Goal: Task Accomplishment & Management: Manage account settings

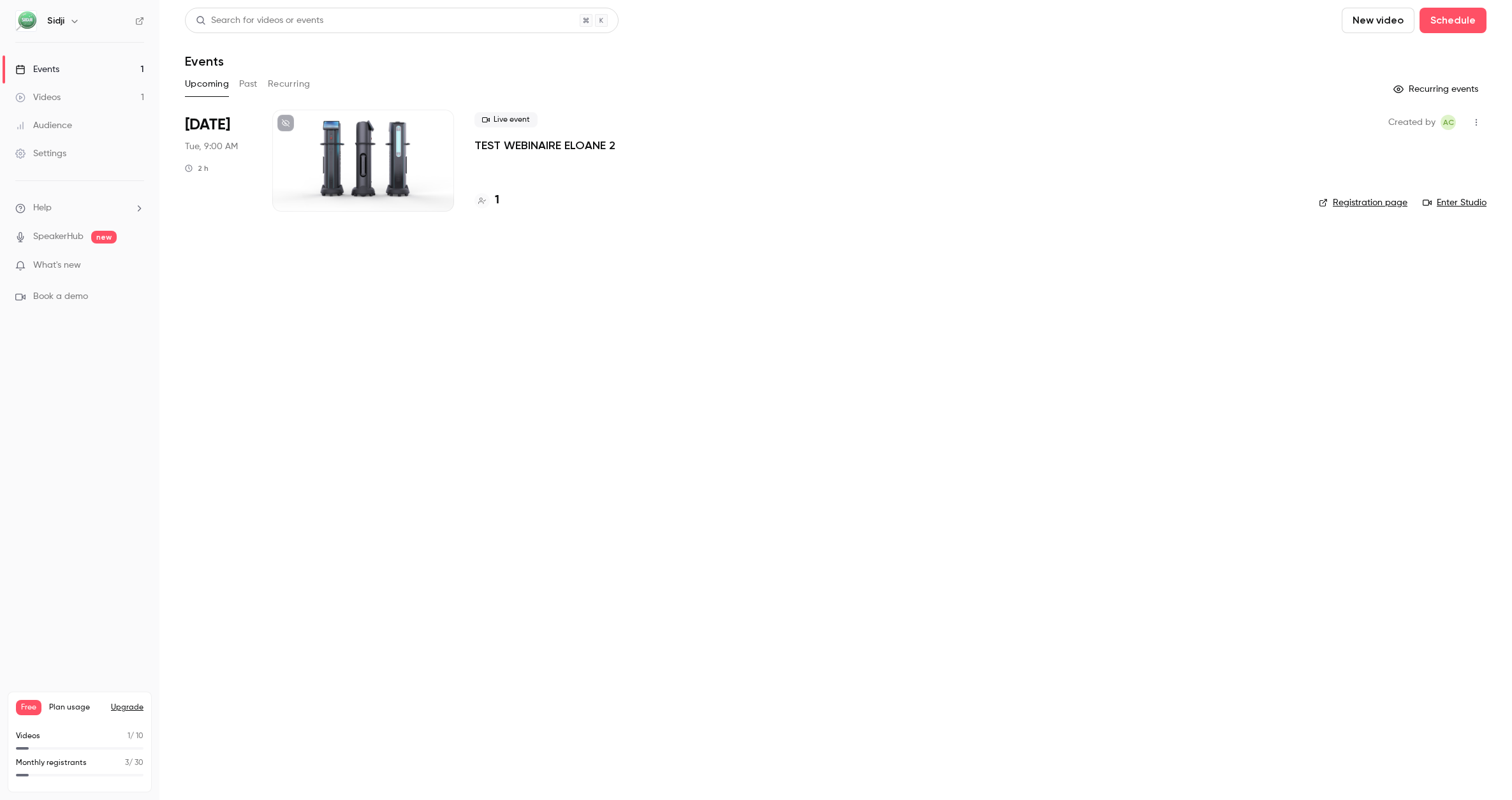
click at [213, 121] on span "[DATE]" at bounding box center [207, 125] width 45 height 21
click at [349, 148] on div at bounding box center [363, 161] width 182 height 102
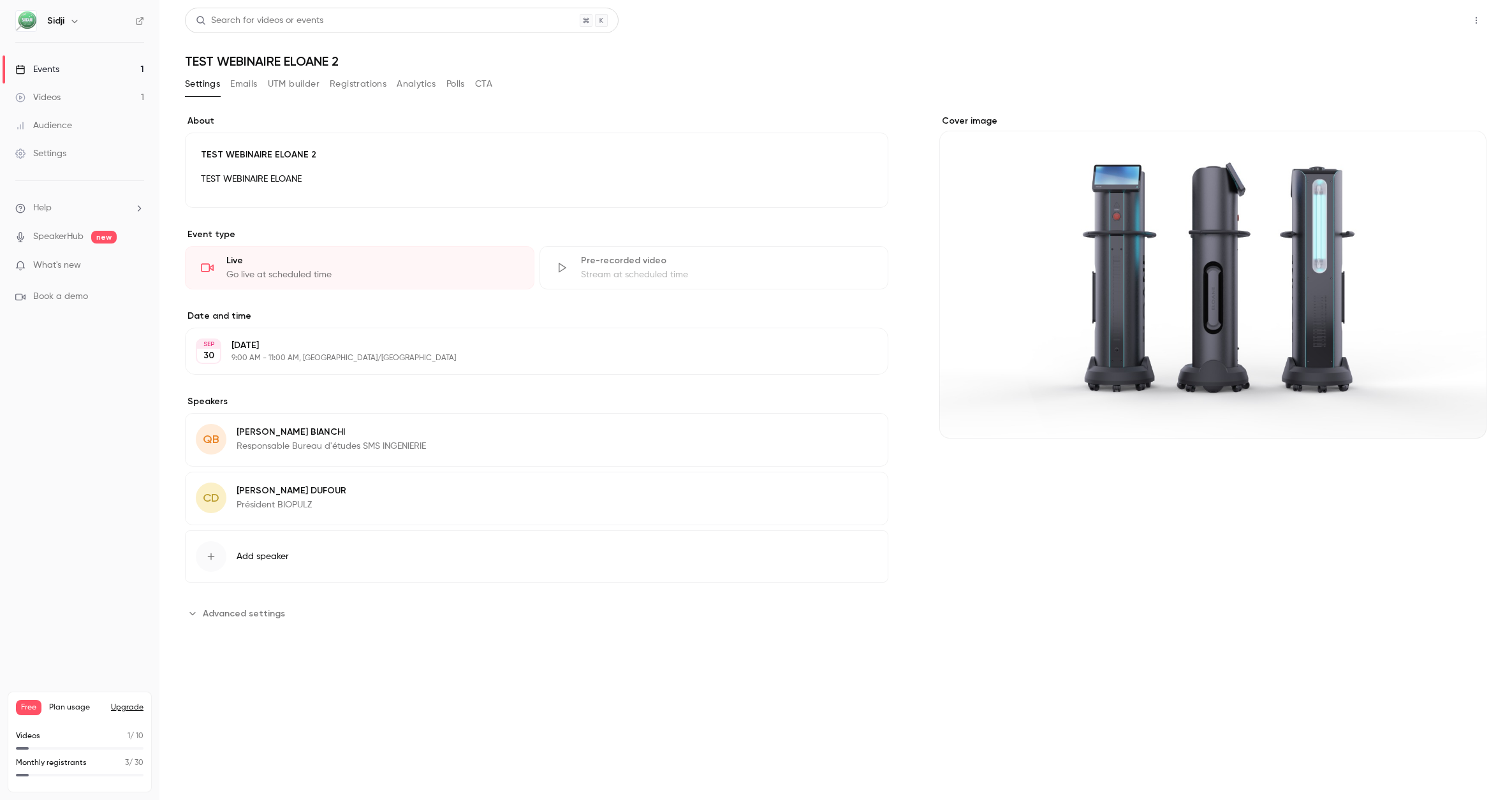
click at [1434, 24] on button "Share" at bounding box center [1430, 20] width 50 height 26
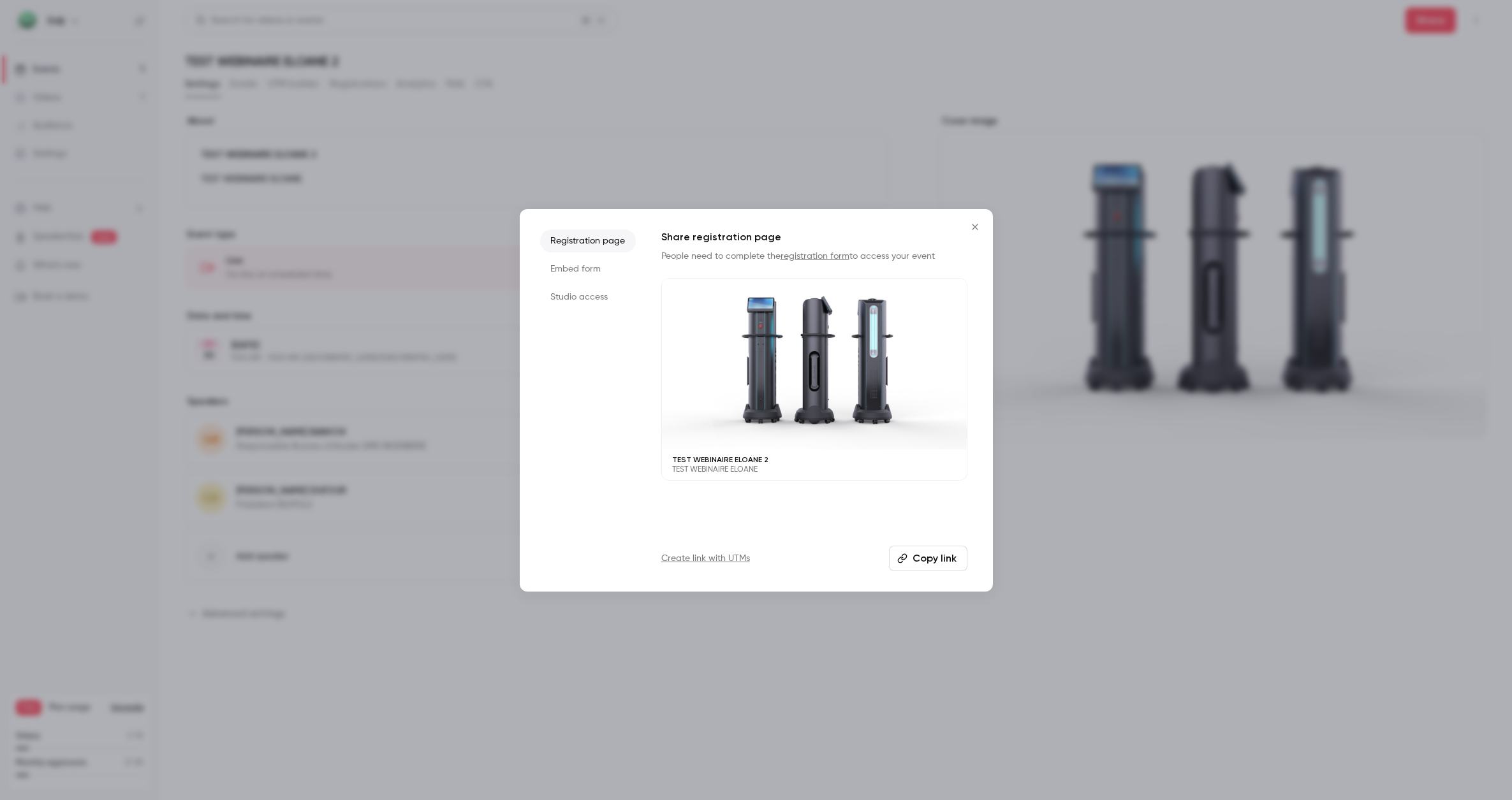
click at [587, 268] on li "Embed form" at bounding box center [588, 269] width 96 height 23
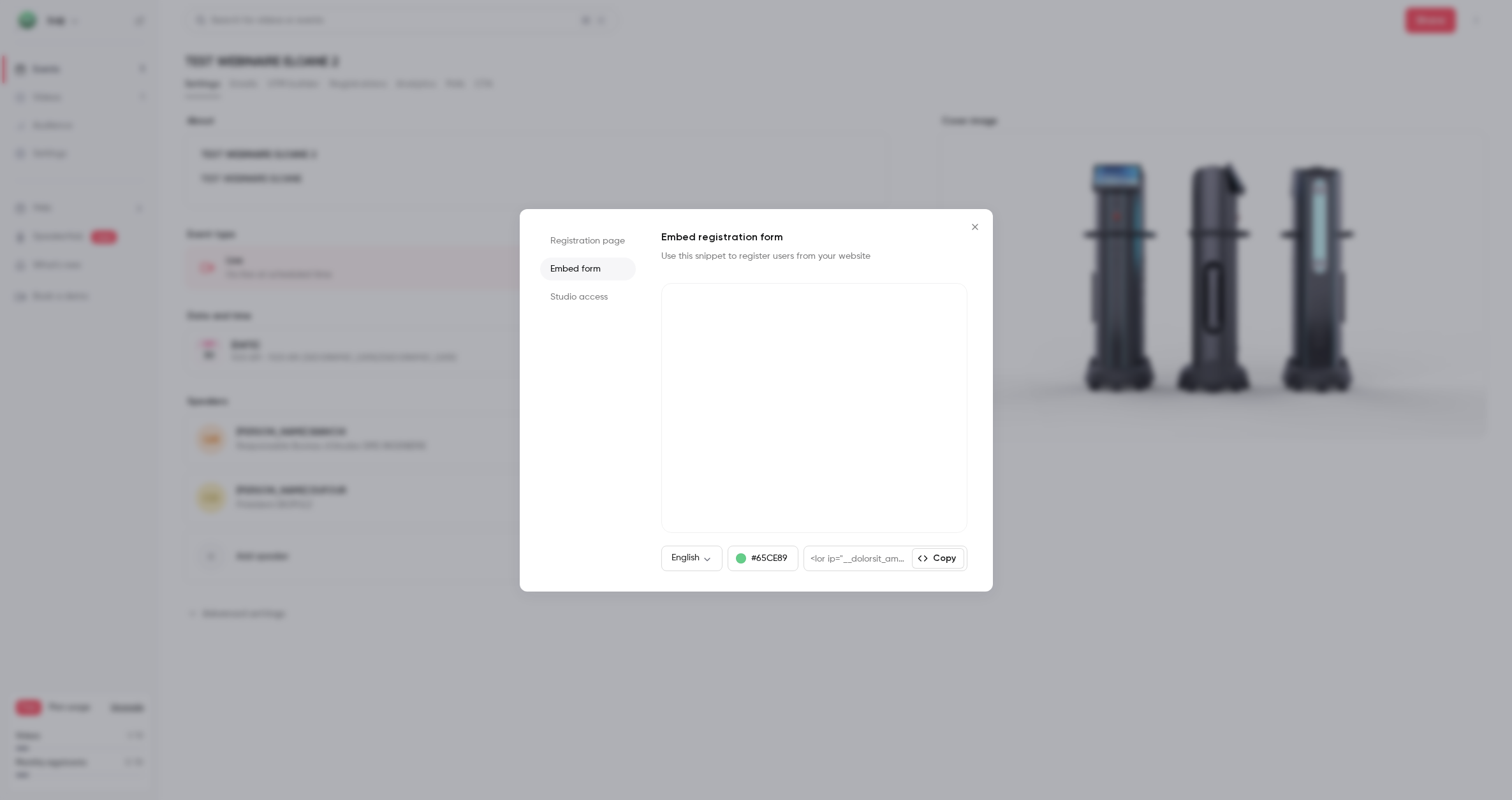
click at [583, 302] on li "Studio access" at bounding box center [588, 297] width 96 height 23
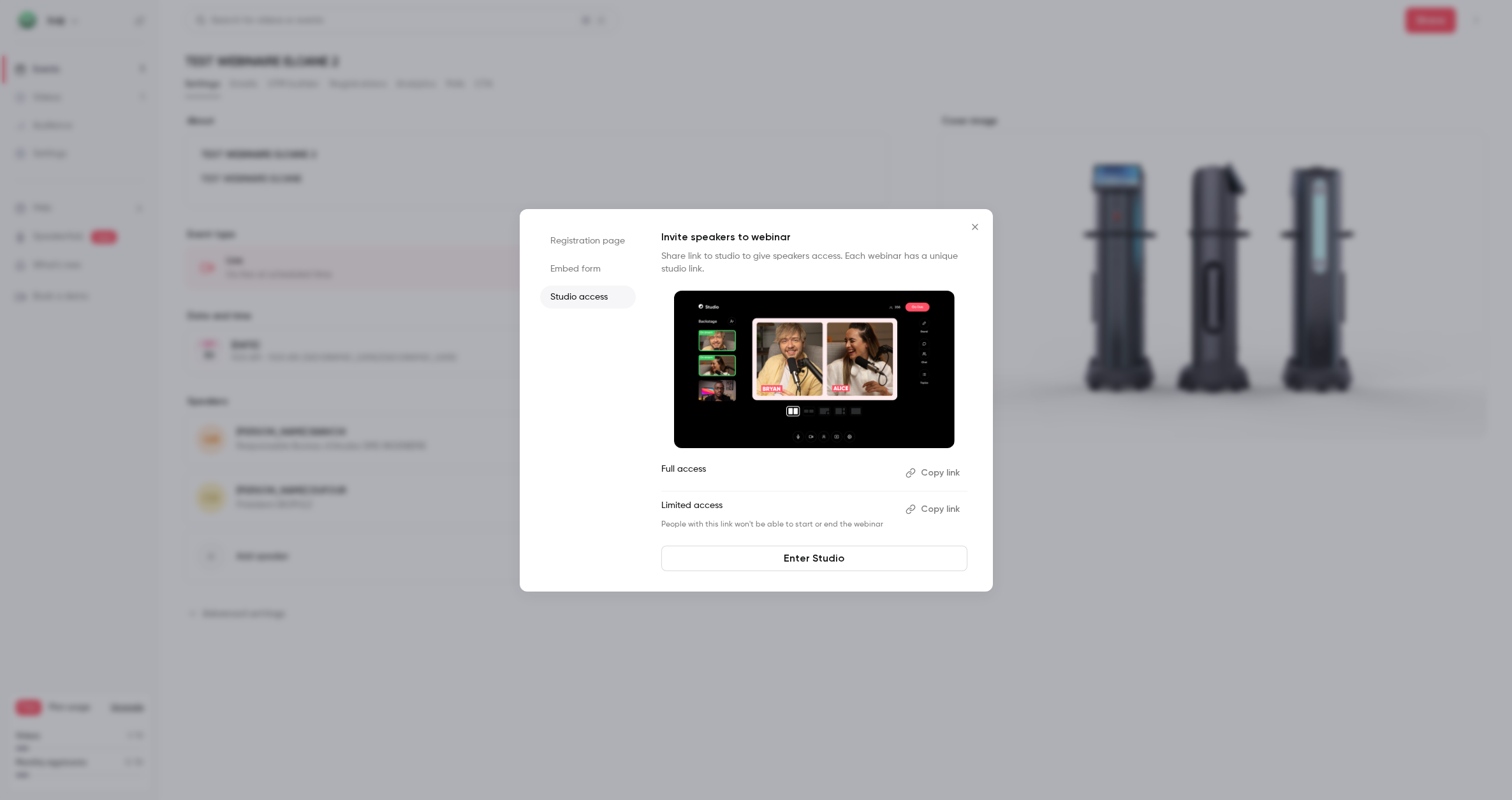
click at [957, 514] on button "Copy link" at bounding box center [933, 510] width 67 height 21
click at [827, 559] on link "Enter Studio" at bounding box center [814, 559] width 306 height 26
click at [571, 269] on li "Embed form" at bounding box center [588, 269] width 96 height 23
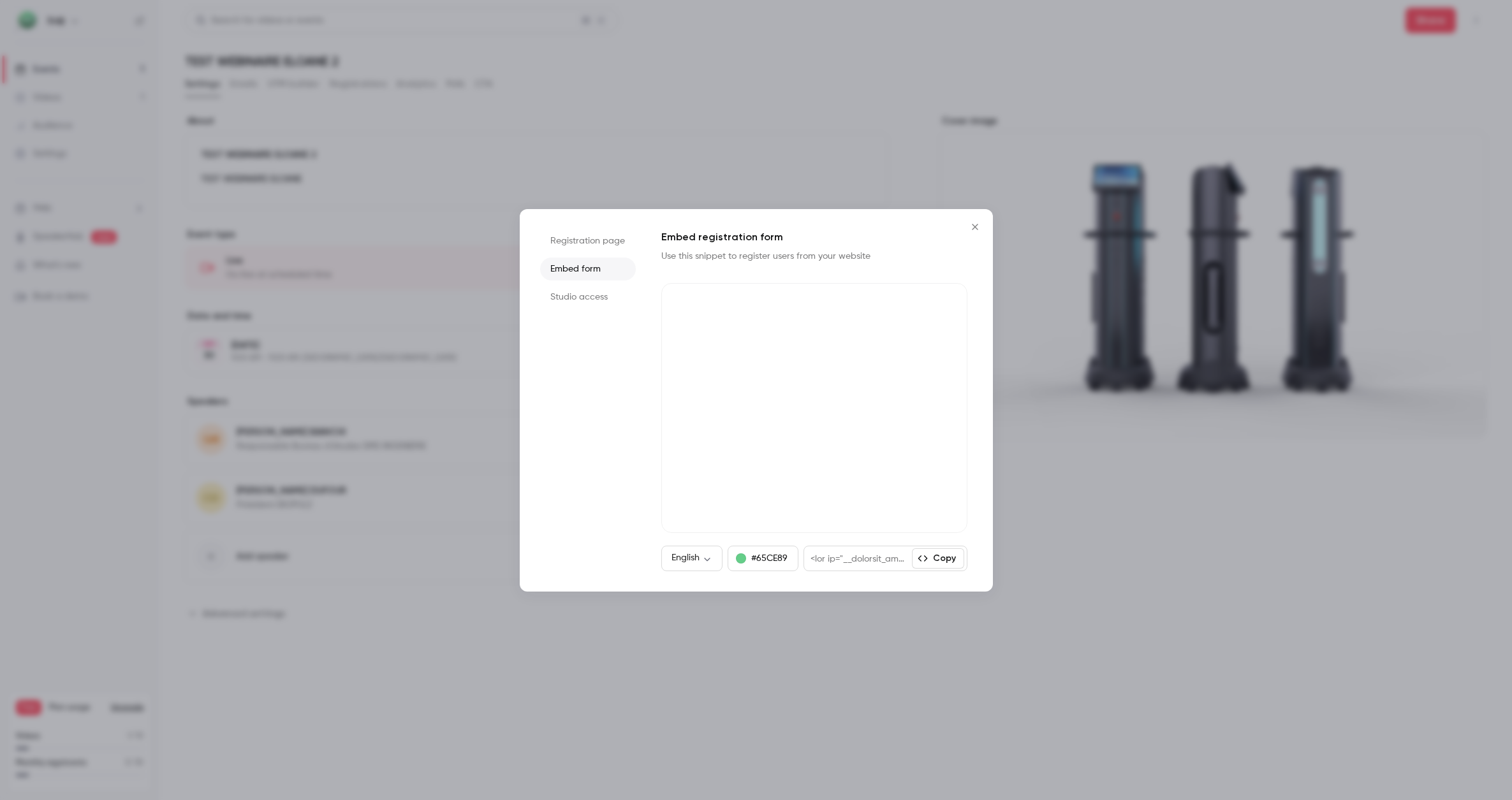
click at [591, 232] on li "Registration page" at bounding box center [588, 241] width 96 height 23
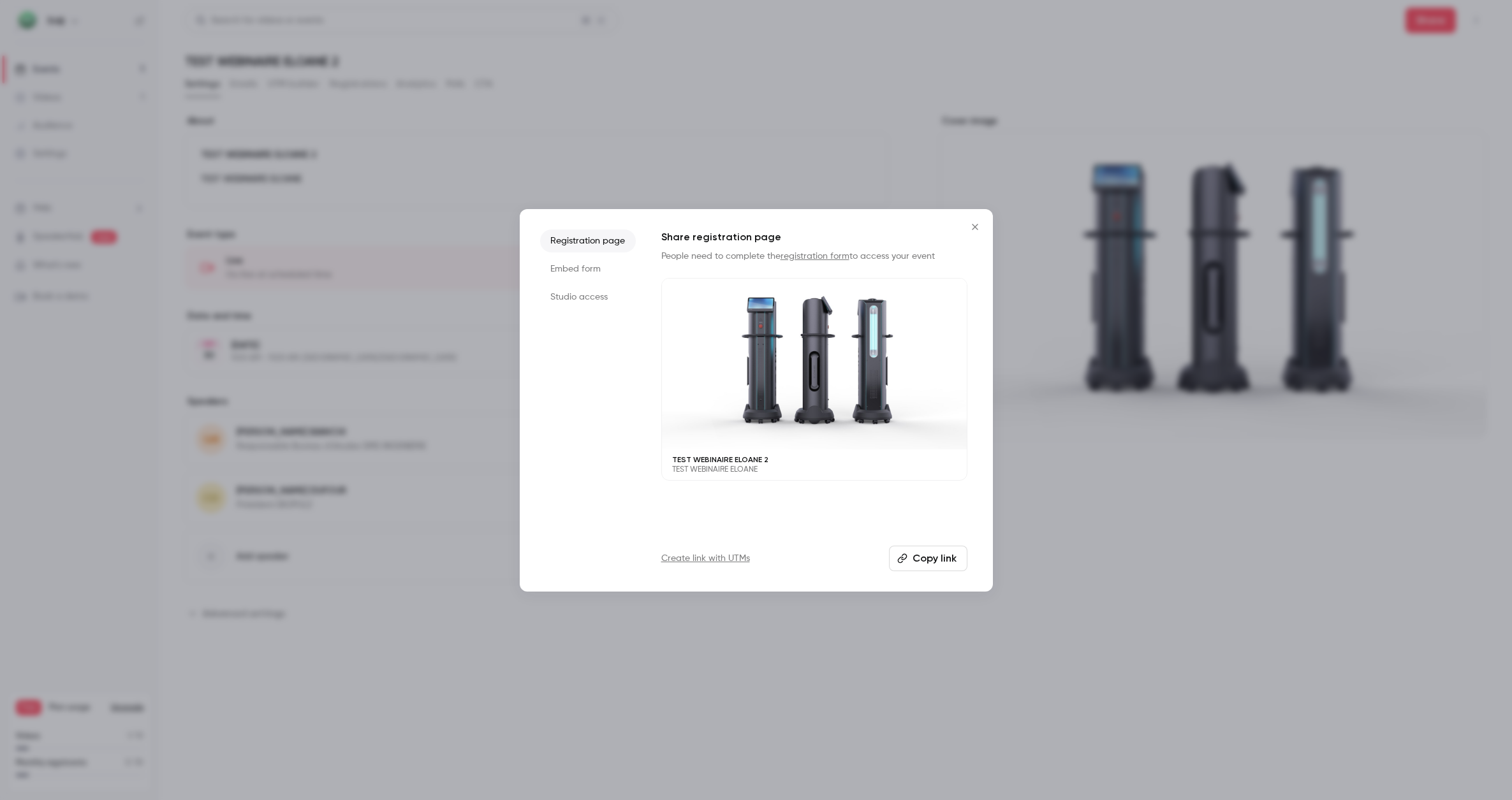
click at [582, 300] on li "Studio access" at bounding box center [588, 297] width 96 height 23
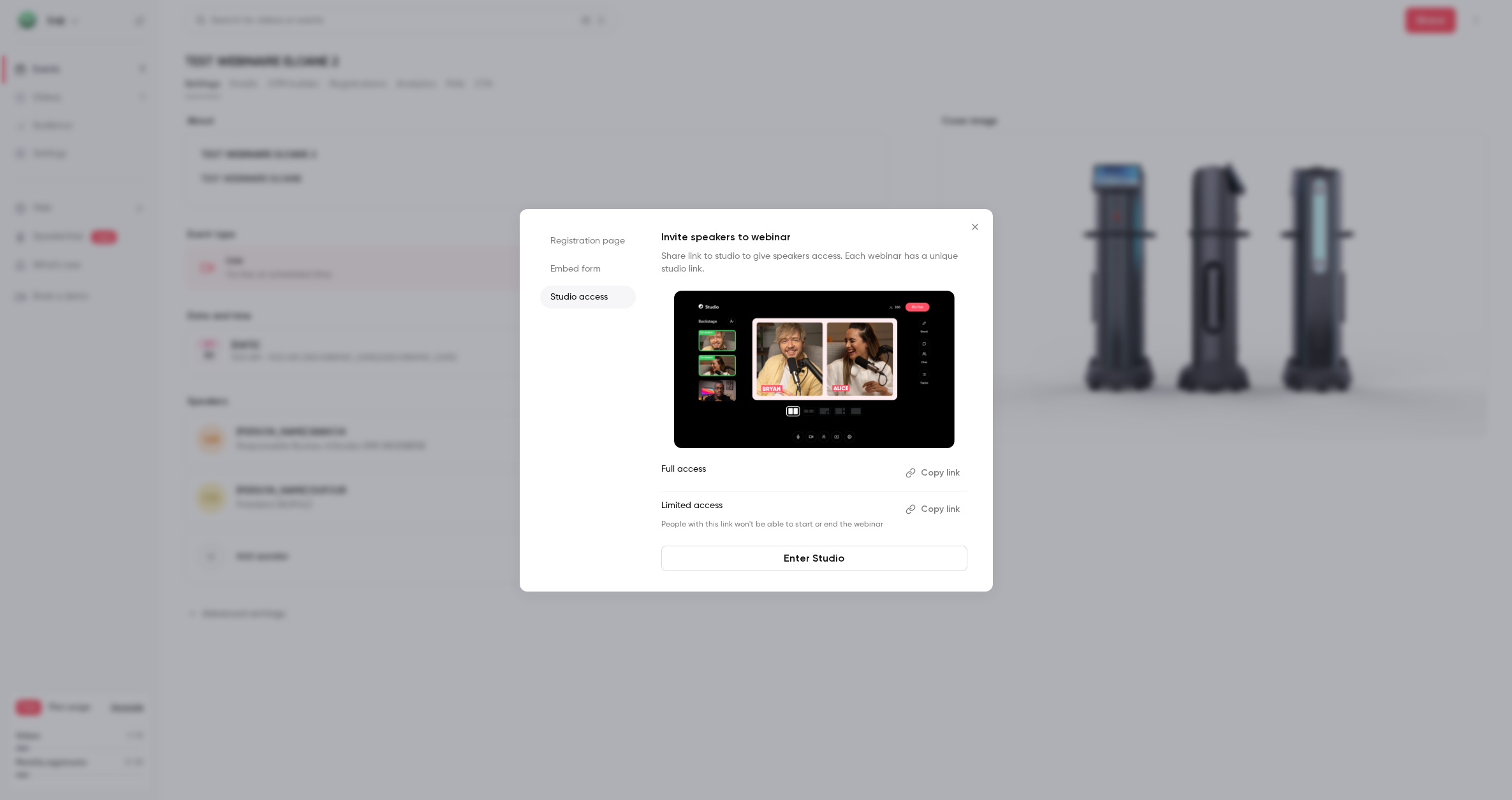
click at [937, 509] on button "Copy link" at bounding box center [933, 510] width 67 height 21
click at [610, 247] on li "Registration page" at bounding box center [588, 241] width 96 height 23
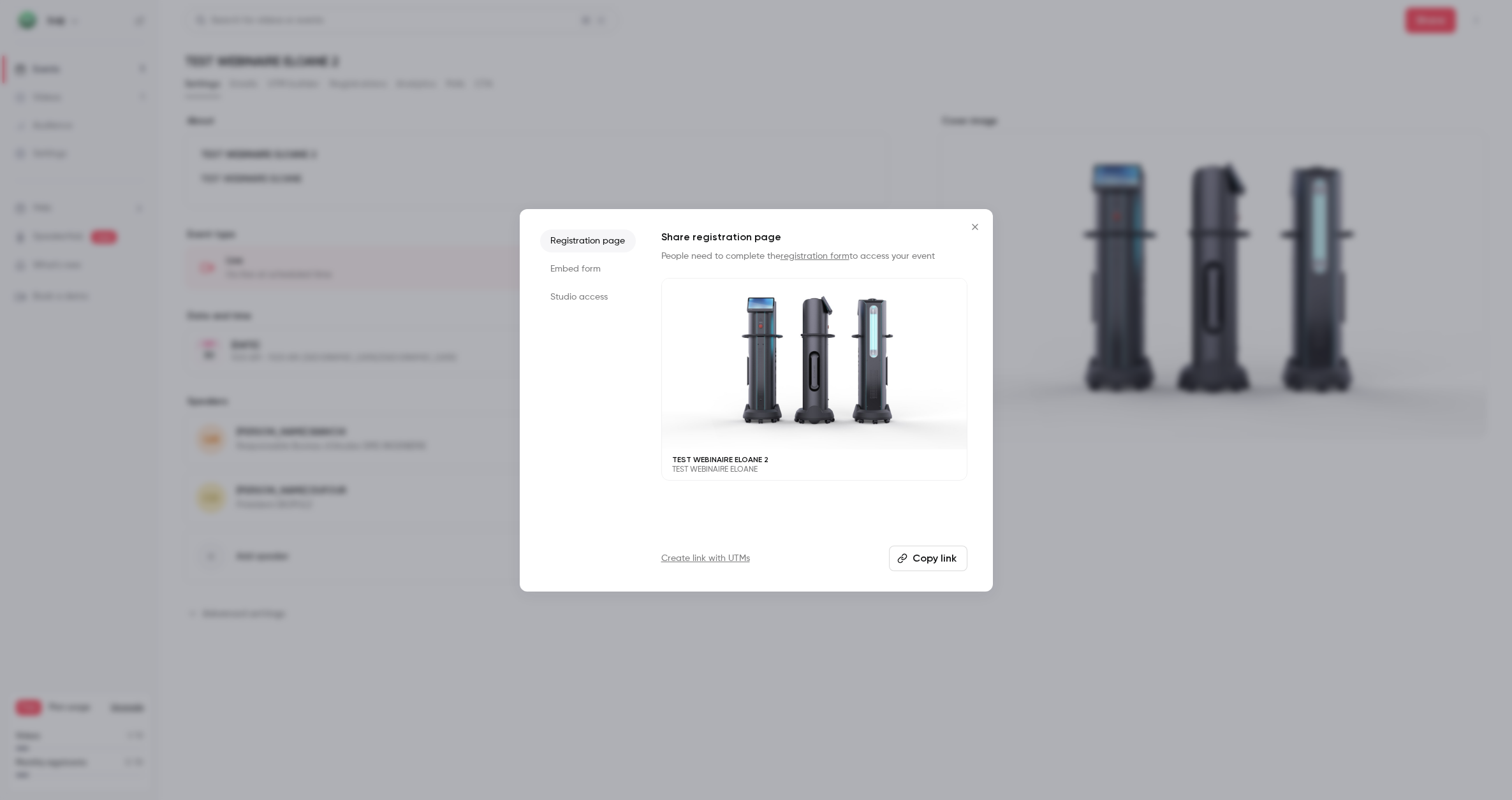
click at [944, 566] on button "Copy link" at bounding box center [928, 559] width 78 height 26
click at [577, 275] on li "Embed form" at bounding box center [588, 269] width 96 height 23
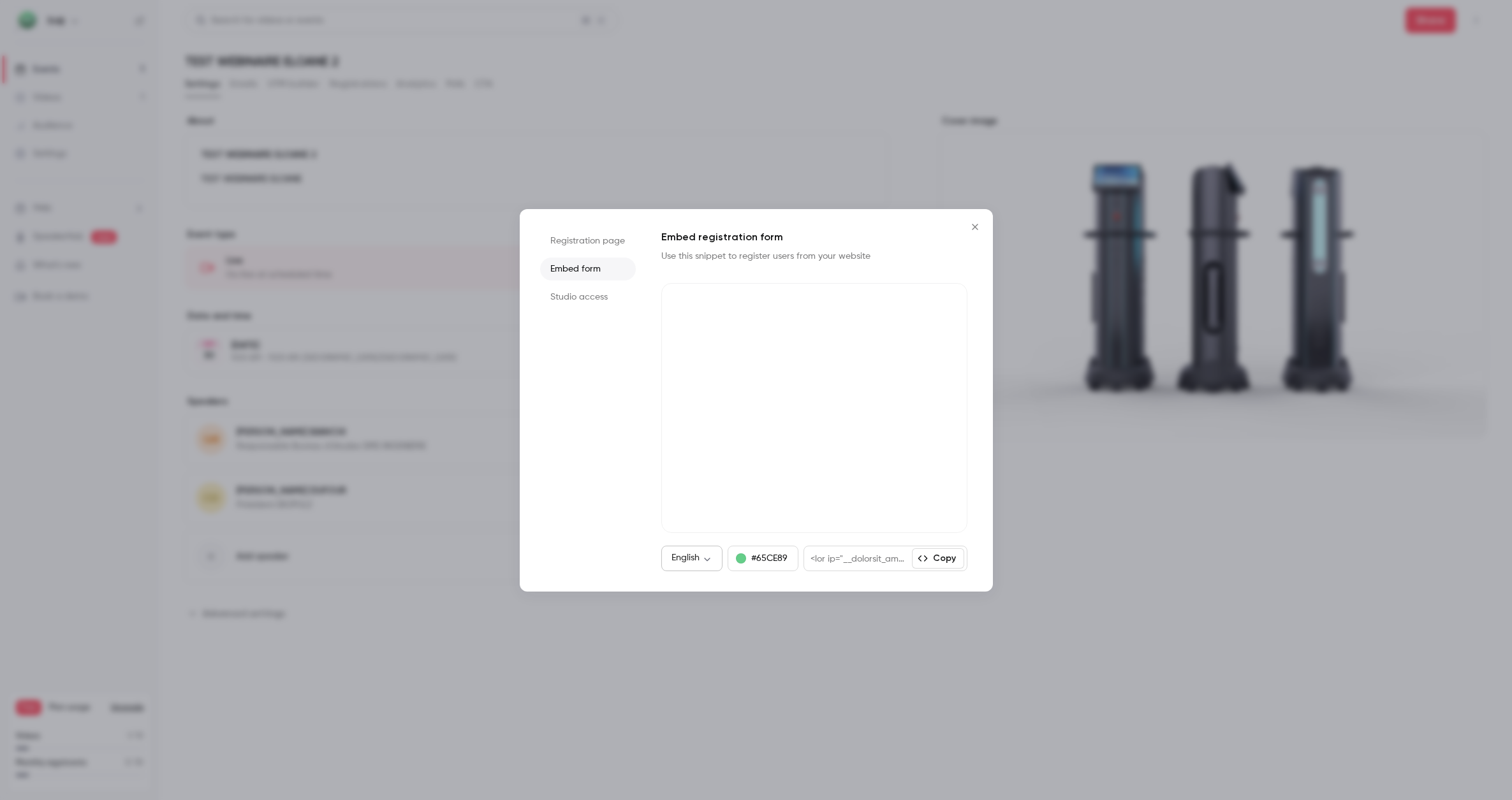
click at [711, 553] on body "**********" at bounding box center [756, 400] width 1512 height 800
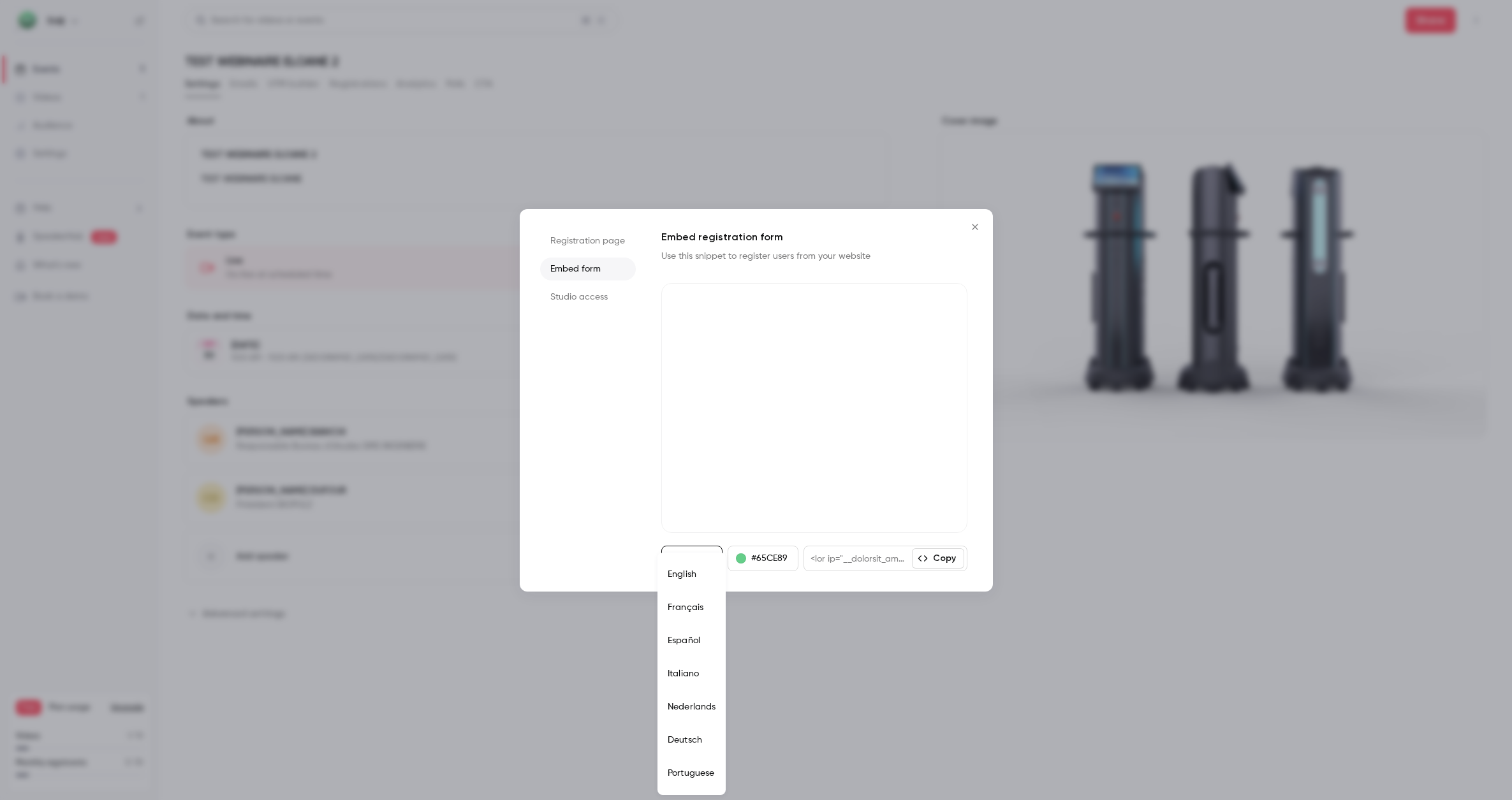
click at [681, 613] on li "Français" at bounding box center [691, 607] width 68 height 33
type input "**"
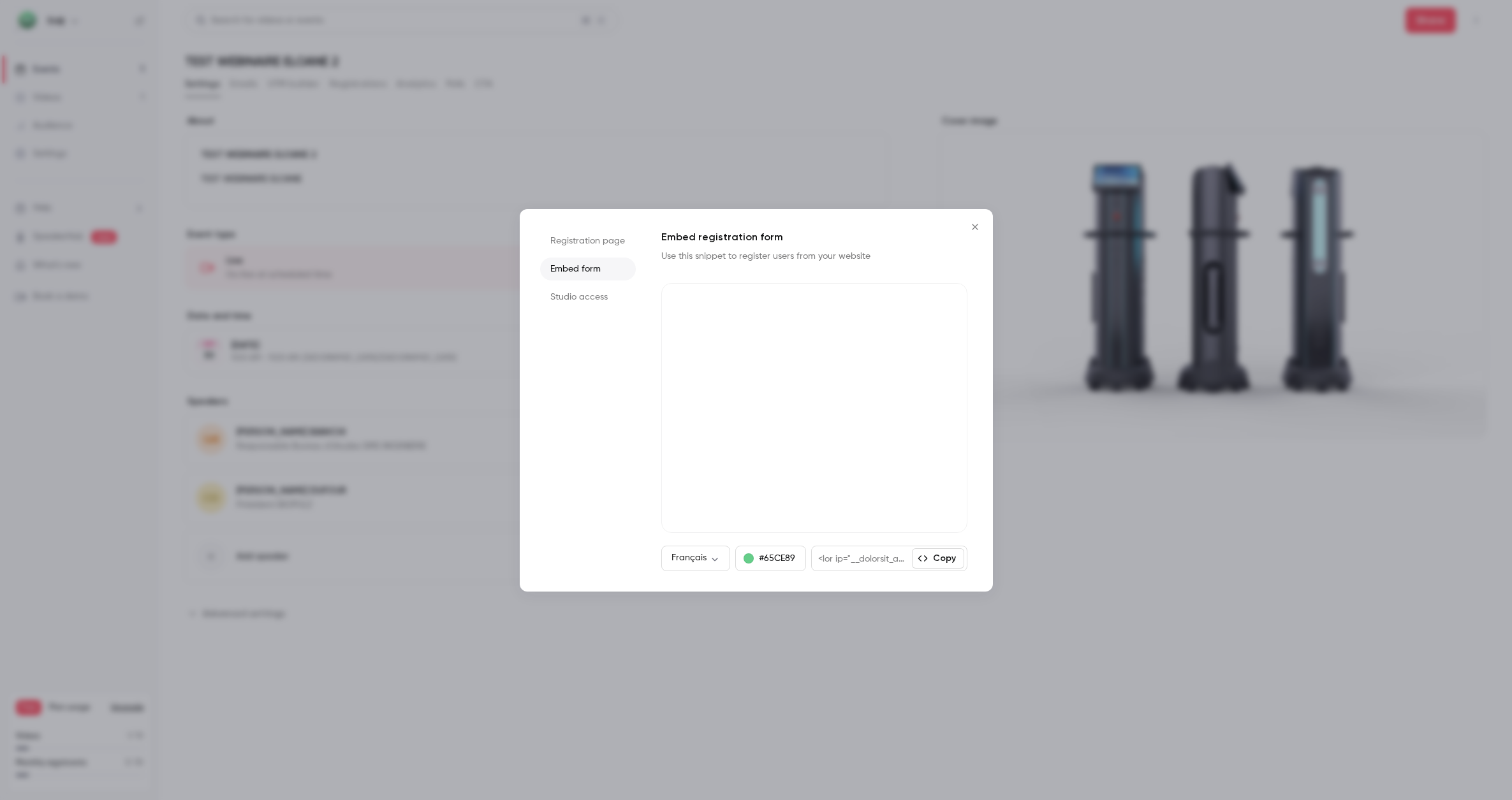
click at [562, 306] on li "Studio access" at bounding box center [588, 297] width 96 height 23
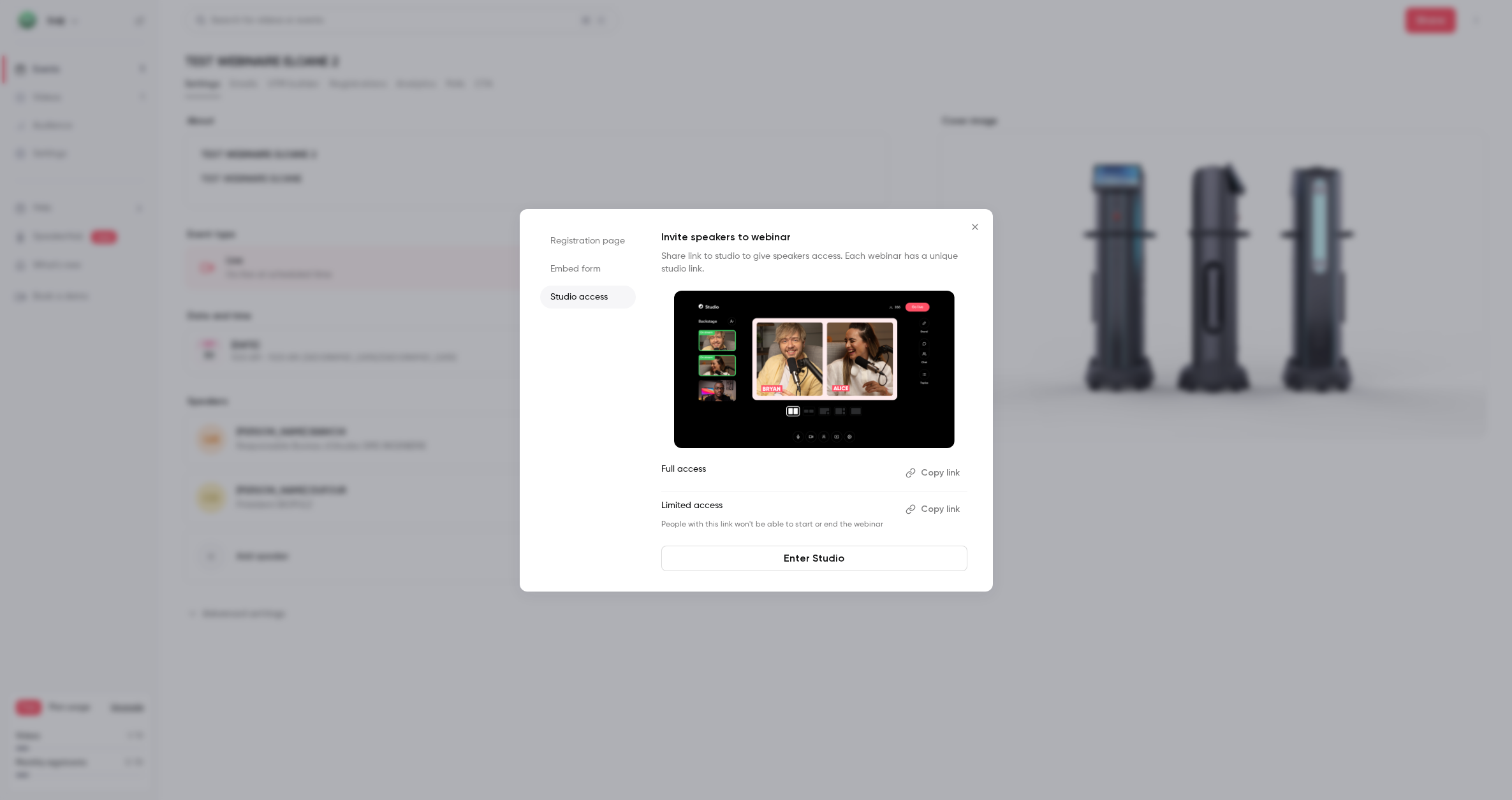
click at [557, 159] on div at bounding box center [756, 400] width 1512 height 800
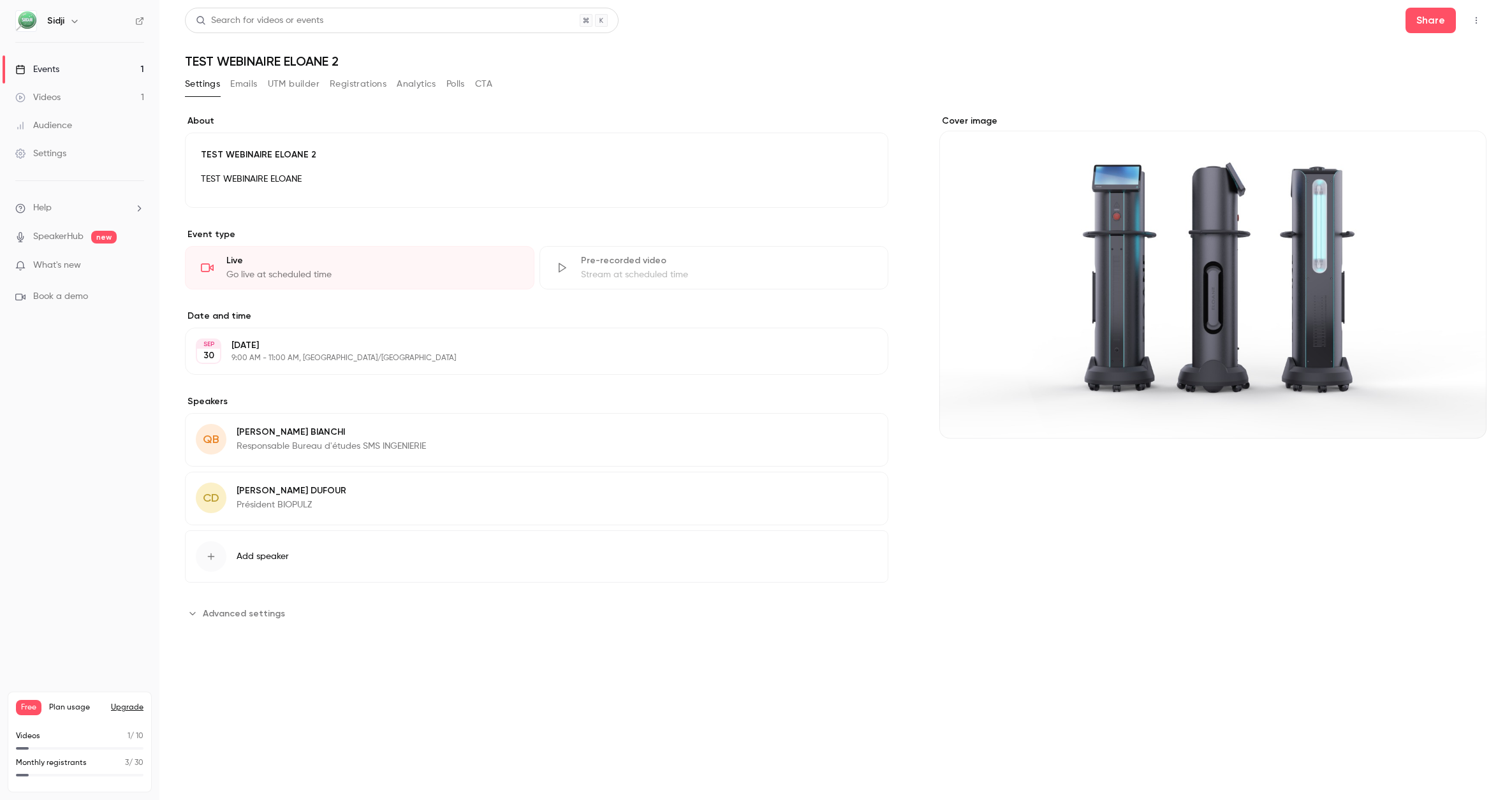
click at [466, 367] on div "[DATE] [DATE] 9:00 AM - 11:00 AM, [GEOGRAPHIC_DATA]/[GEOGRAPHIC_DATA] Edit" at bounding box center [536, 351] width 703 height 47
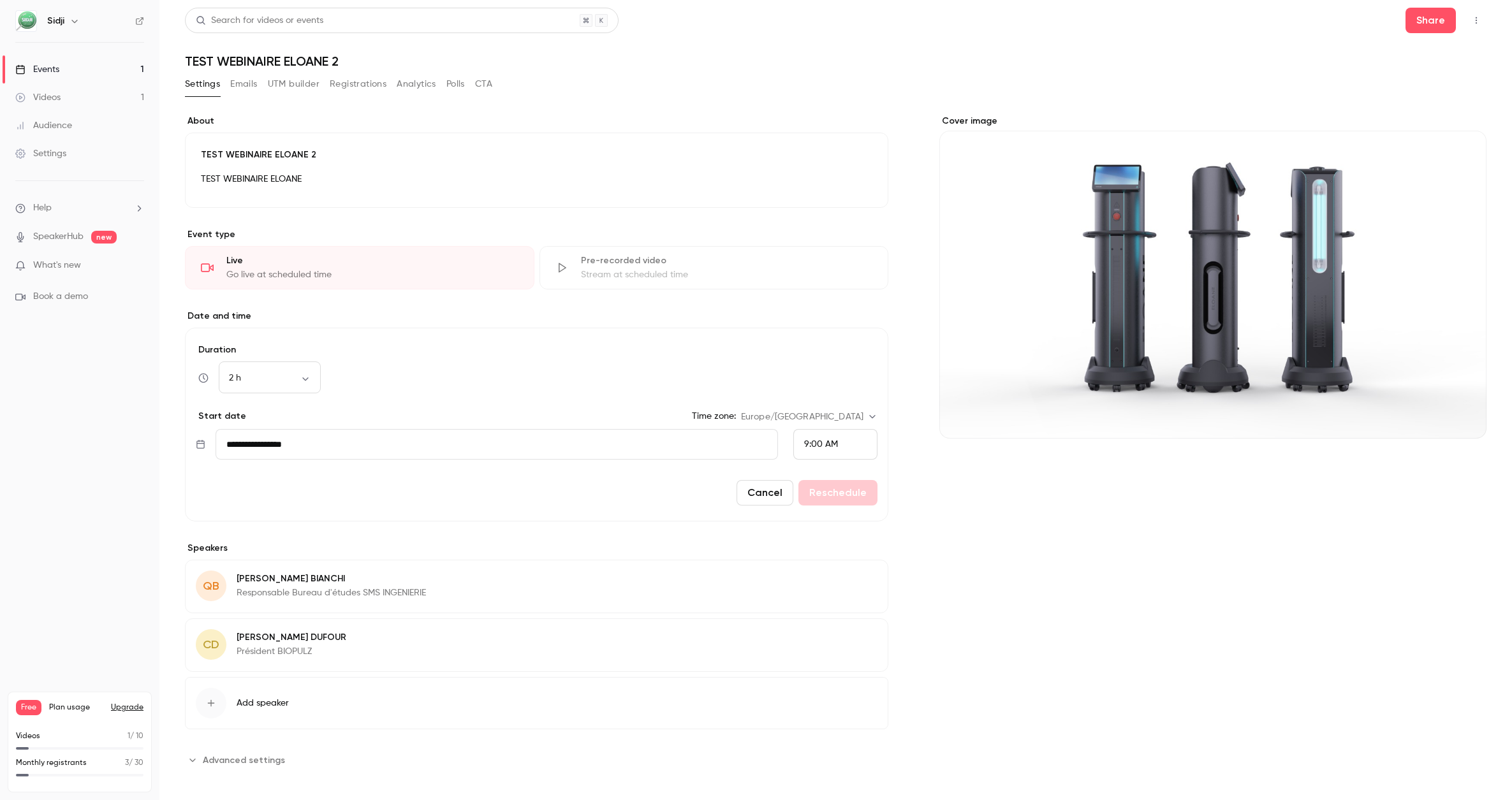
click at [829, 321] on label "Date and time" at bounding box center [536, 316] width 703 height 13
click at [396, 224] on div "**********" at bounding box center [536, 443] width 703 height 655
